Goal: Book appointment/travel/reservation

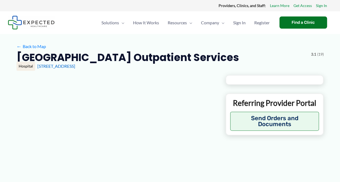
type input "**********"
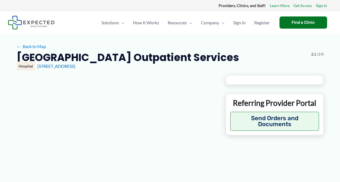
type input "**********"
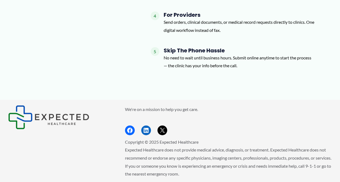
scroll to position [614, 0]
